Goal: Information Seeking & Learning: Learn about a topic

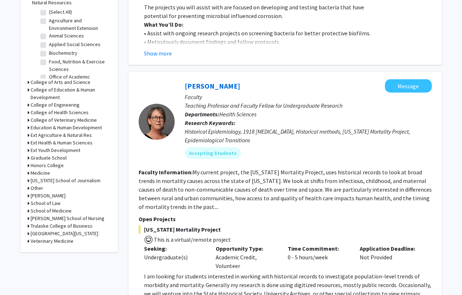
scroll to position [288, 0]
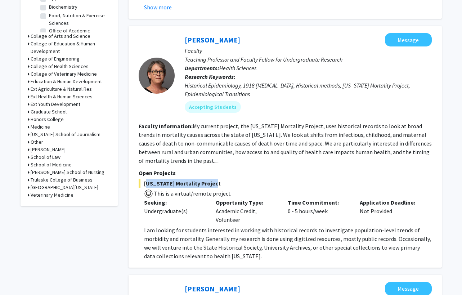
drag, startPoint x: 145, startPoint y: 182, endPoint x: 220, endPoint y: 179, distance: 74.7
click at [220, 179] on span "[US_STATE] Mortality Project" at bounding box center [285, 183] width 293 height 9
click at [218, 165] on fg-search-faculty "[PERSON_NAME] Message Faculty Teaching Professor and Faculty Fellow for Undergr…" at bounding box center [285, 146] width 293 height 227
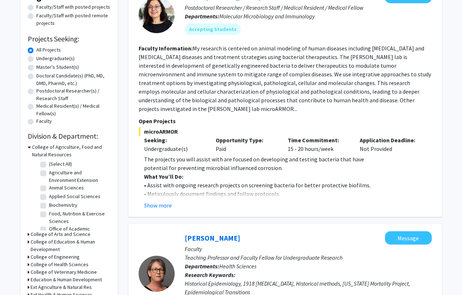
scroll to position [72, 0]
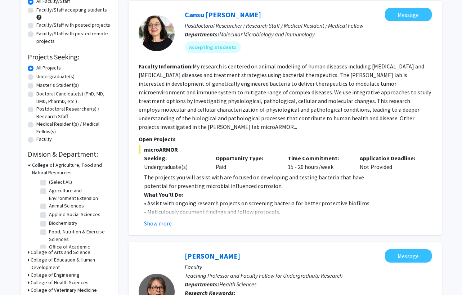
click at [49, 225] on label "Biochemistry" at bounding box center [63, 224] width 28 height 8
click at [49, 224] on input "Biochemistry" at bounding box center [51, 222] width 5 height 5
checkbox input "true"
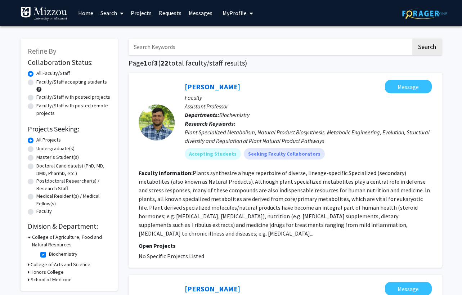
click at [49, 255] on label "Biochemistry" at bounding box center [63, 255] width 28 height 8
click at [49, 255] on input "Biochemistry" at bounding box center [51, 253] width 5 height 5
checkbox input "false"
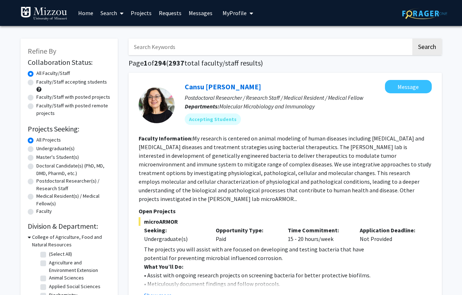
click at [169, 45] on input "Search Keywords" at bounding box center [270, 47] width 283 height 17
type input "paid"
click at [413, 39] on button "Search" at bounding box center [428, 47] width 30 height 17
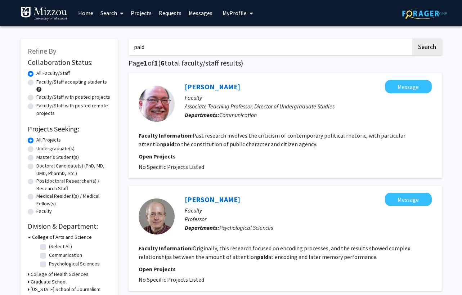
drag, startPoint x: 373, startPoint y: 46, endPoint x: 127, endPoint y: 42, distance: 245.5
click at [102, 79] on label "Faculty/Staff accepting students" at bounding box center [71, 82] width 71 height 8
click at [41, 79] on input "Faculty/Staff accepting students" at bounding box center [38, 80] width 5 height 5
radio input "true"
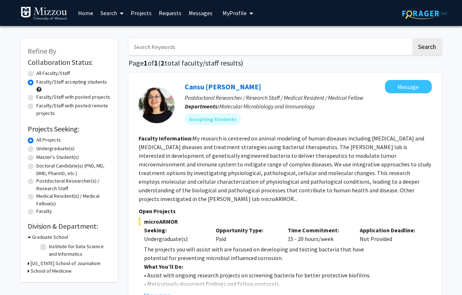
click at [42, 75] on label "All Faculty/Staff" at bounding box center [53, 74] width 34 height 8
click at [41, 74] on input "All Faculty/Staff" at bounding box center [38, 72] width 5 height 5
radio input "true"
